Goal: Download file/media

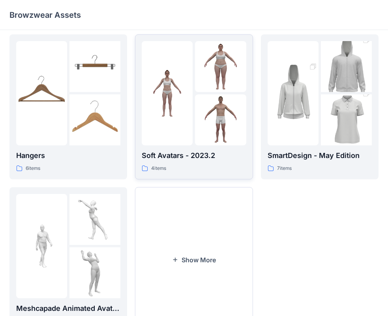
scroll to position [196, 0]
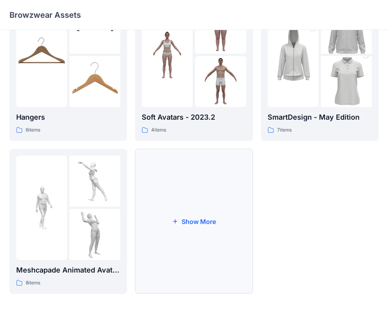
click at [218, 195] on button "Show More" at bounding box center [194, 221] width 118 height 145
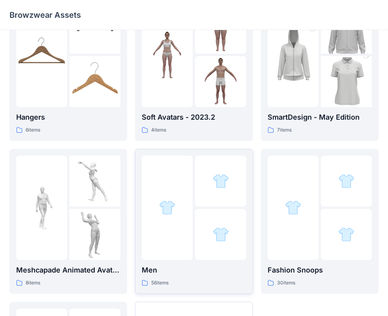
click at [181, 193] on div at bounding box center [167, 208] width 51 height 104
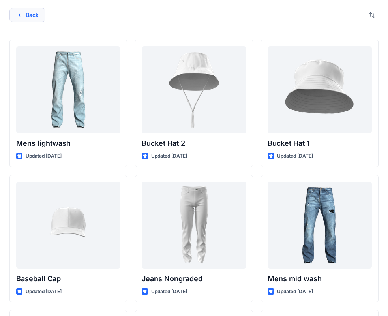
click at [30, 18] on button "Back" at bounding box center [27, 15] width 36 height 14
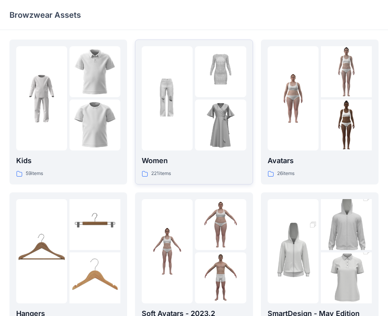
click at [185, 121] on img at bounding box center [167, 98] width 51 height 51
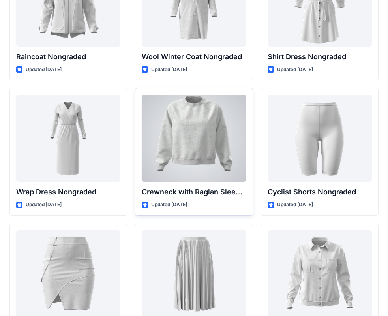
scroll to position [6984, 0]
click at [175, 160] on div at bounding box center [194, 138] width 104 height 87
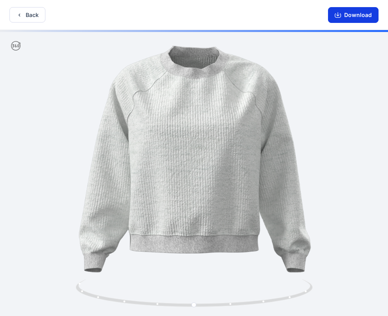
click at [338, 21] on button "Download" at bounding box center [353, 15] width 51 height 16
